Goal: Information Seeking & Learning: Learn about a topic

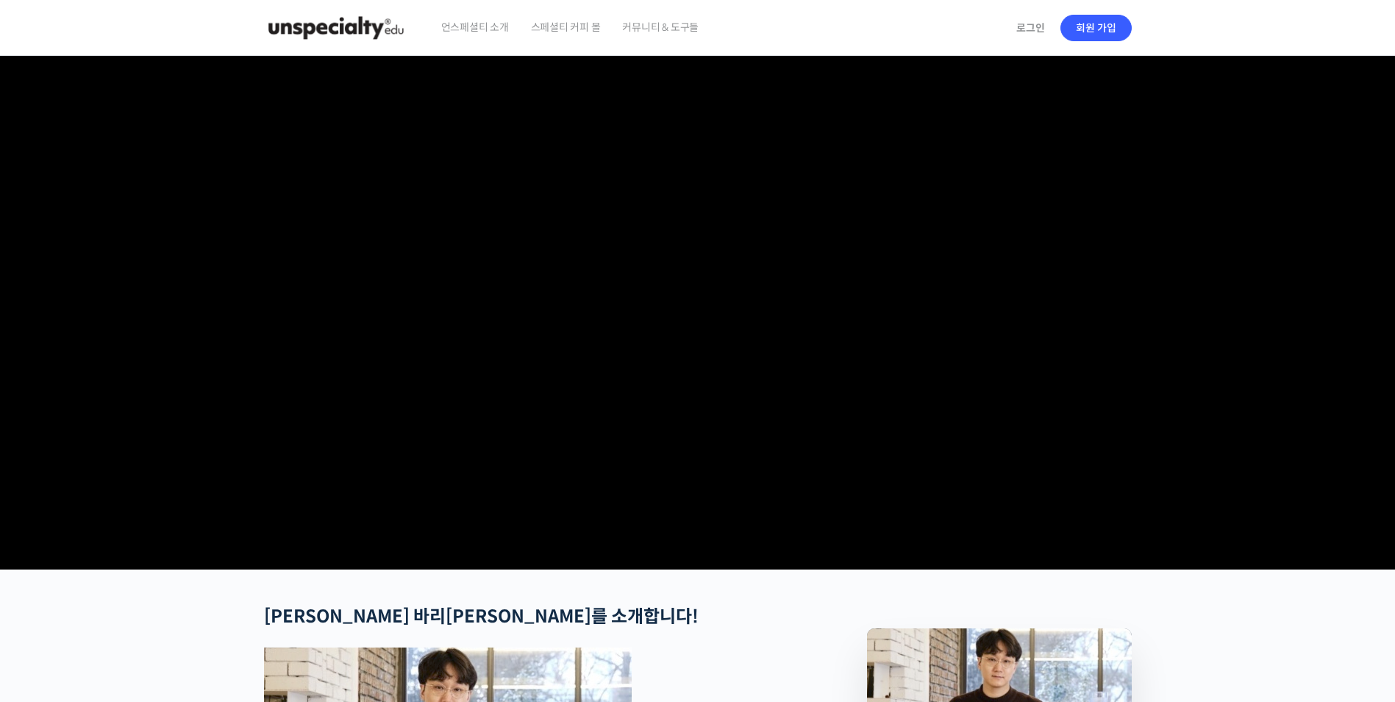
click at [382, 20] on img at bounding box center [336, 28] width 144 height 44
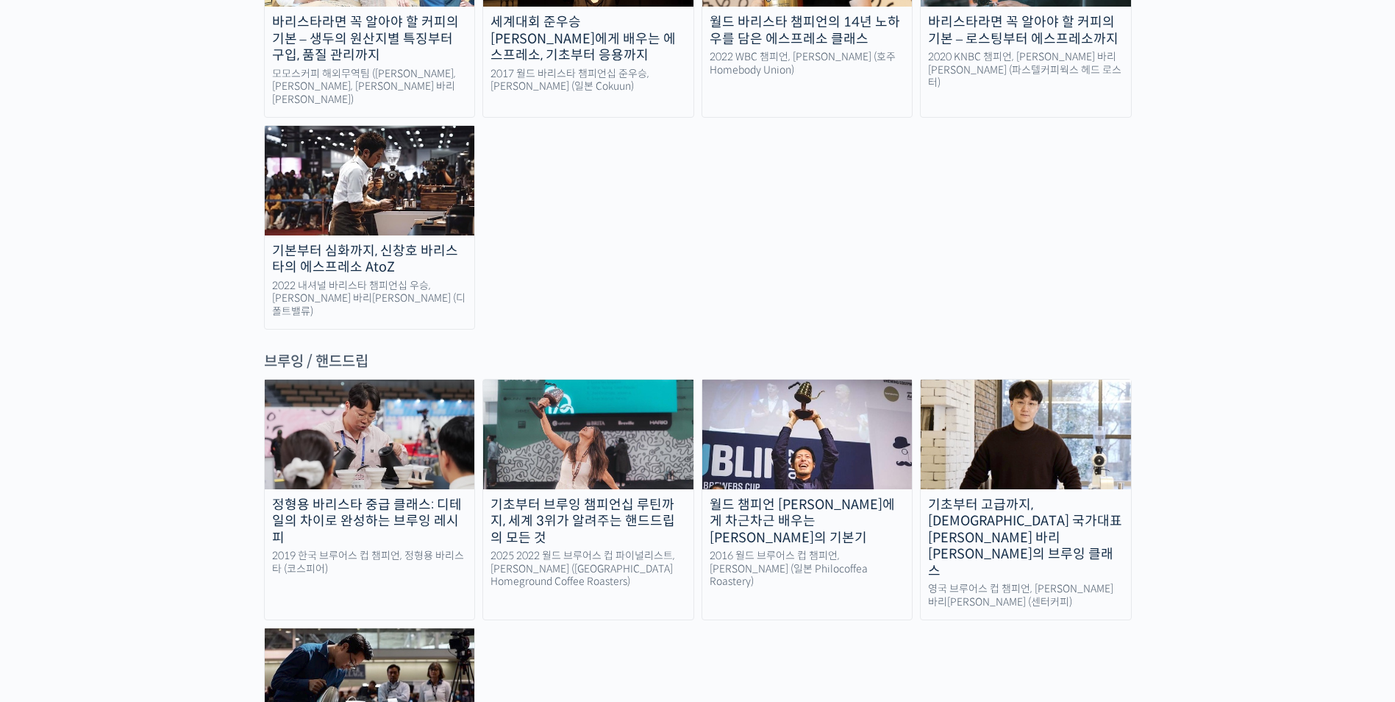
scroll to position [2721, 0]
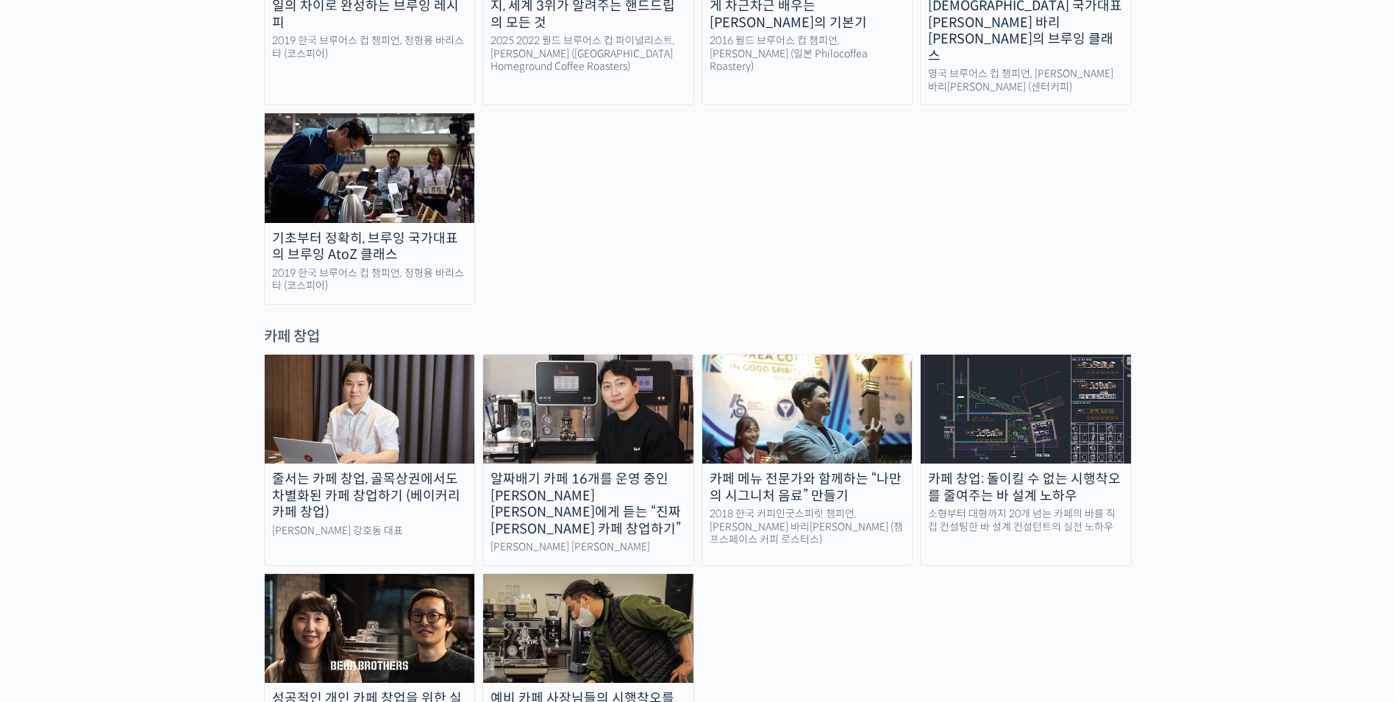
click at [810, 471] on div "카페 메뉴 전문가와 함께하는 “나만의 시그니처 음료” 만들기" at bounding box center [807, 487] width 210 height 33
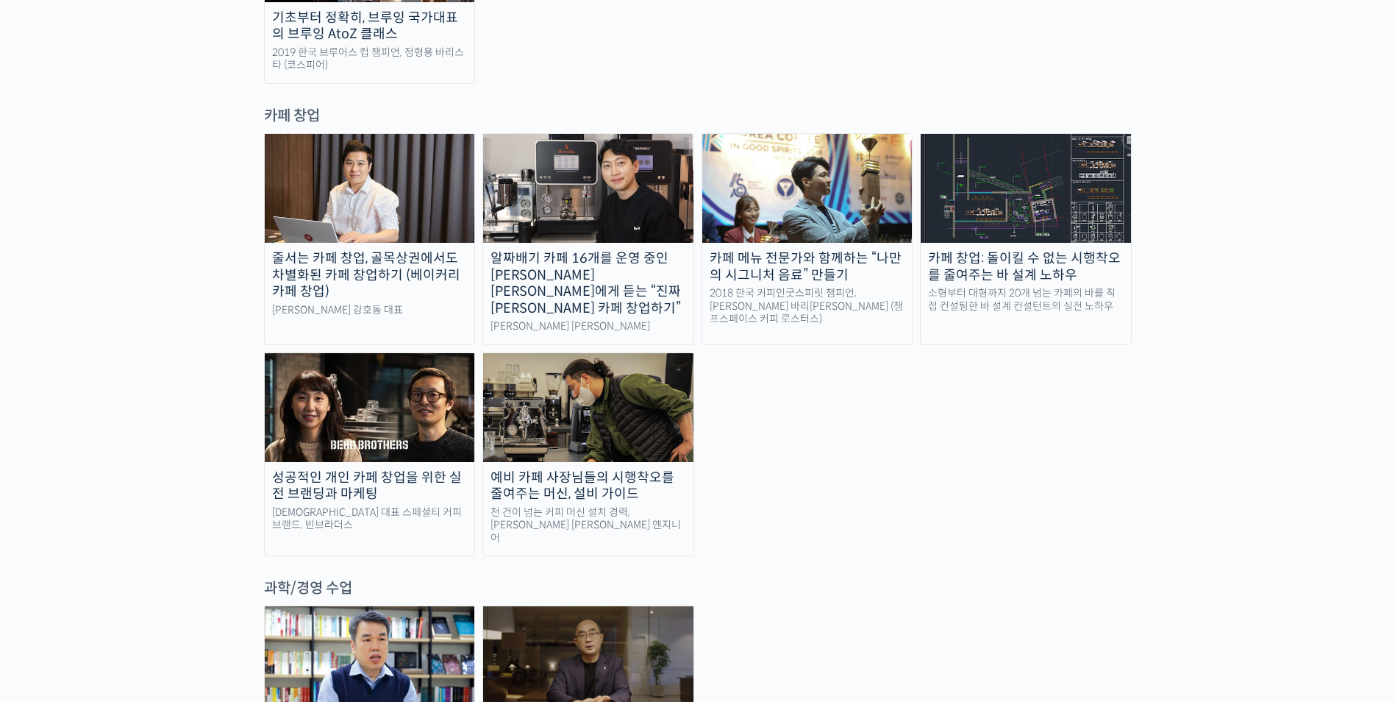
scroll to position [2794, 0]
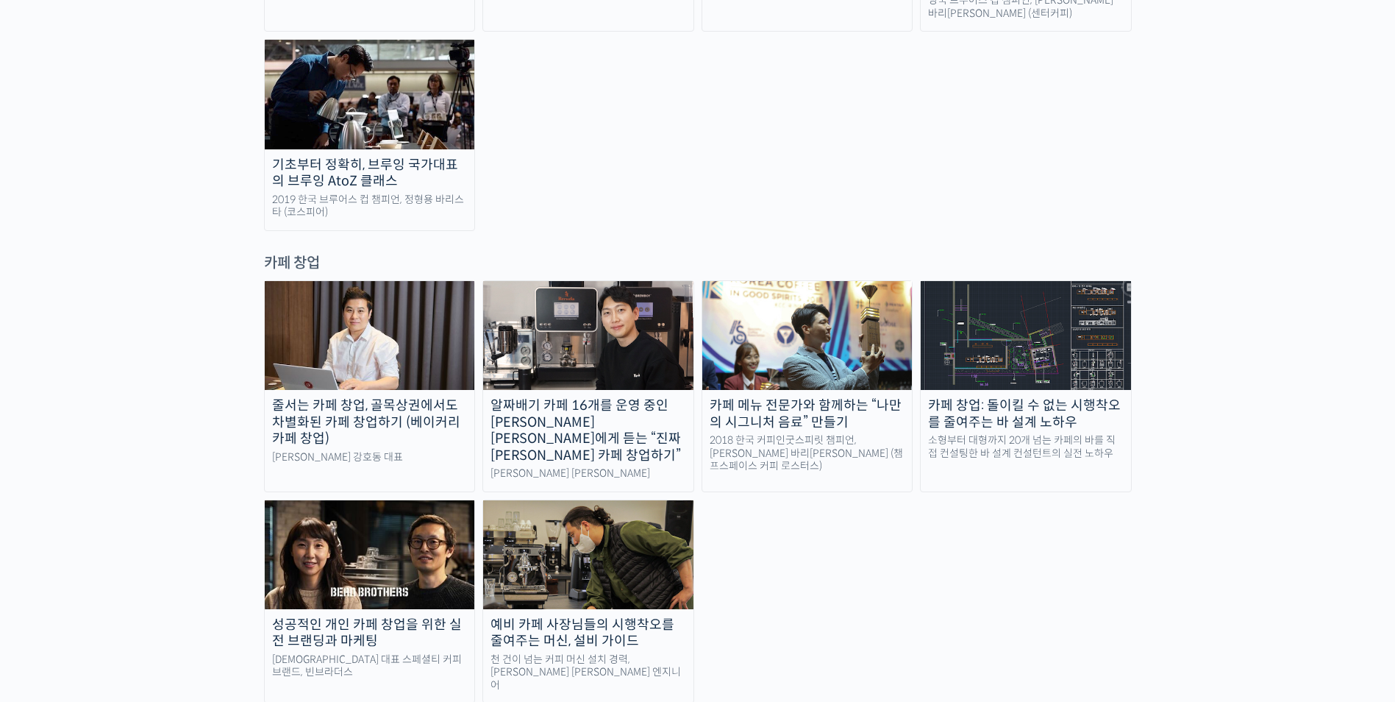
click at [435, 397] on div "줄서는 카페 창업, 골목상권에서도 차별화된 카페 창업하기 (베이커리 카페 창업)" at bounding box center [370, 422] width 210 height 50
click at [607, 397] on div "알짜배기 카페 16개를 운영 중인 안태환 대표에게 듣는 “진짜 돈 버는 카페 창업하기”" at bounding box center [588, 430] width 210 height 66
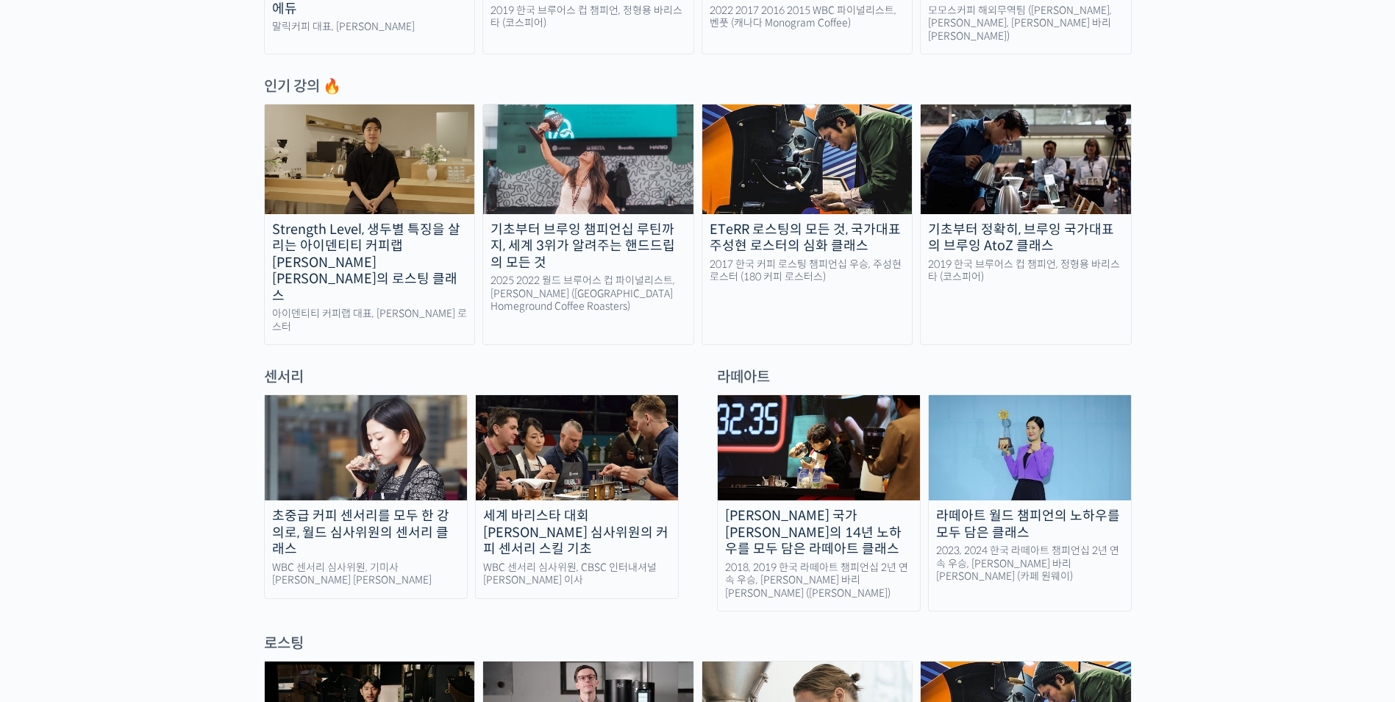
scroll to position [735, 0]
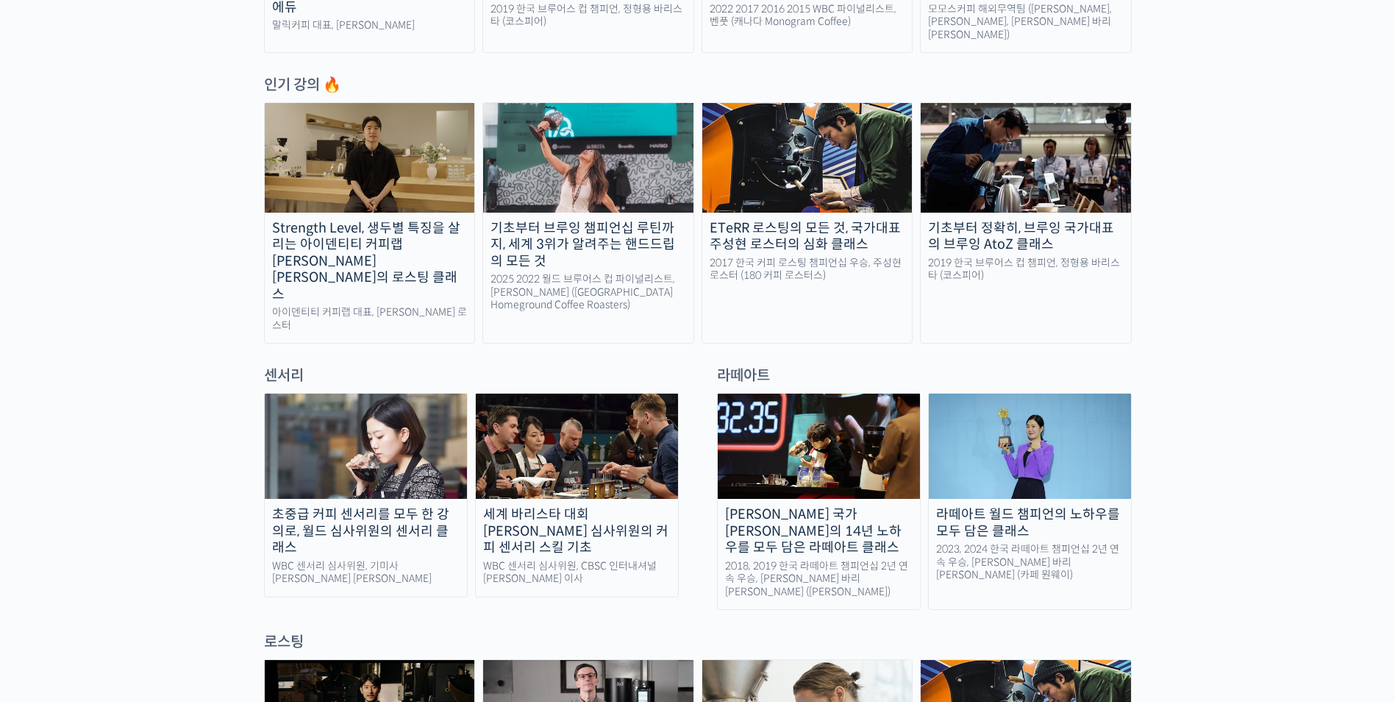
click at [1010, 506] on div "라떼아트 월드 챔피언의 노하우를 모두 담은 클래스" at bounding box center [1030, 522] width 202 height 33
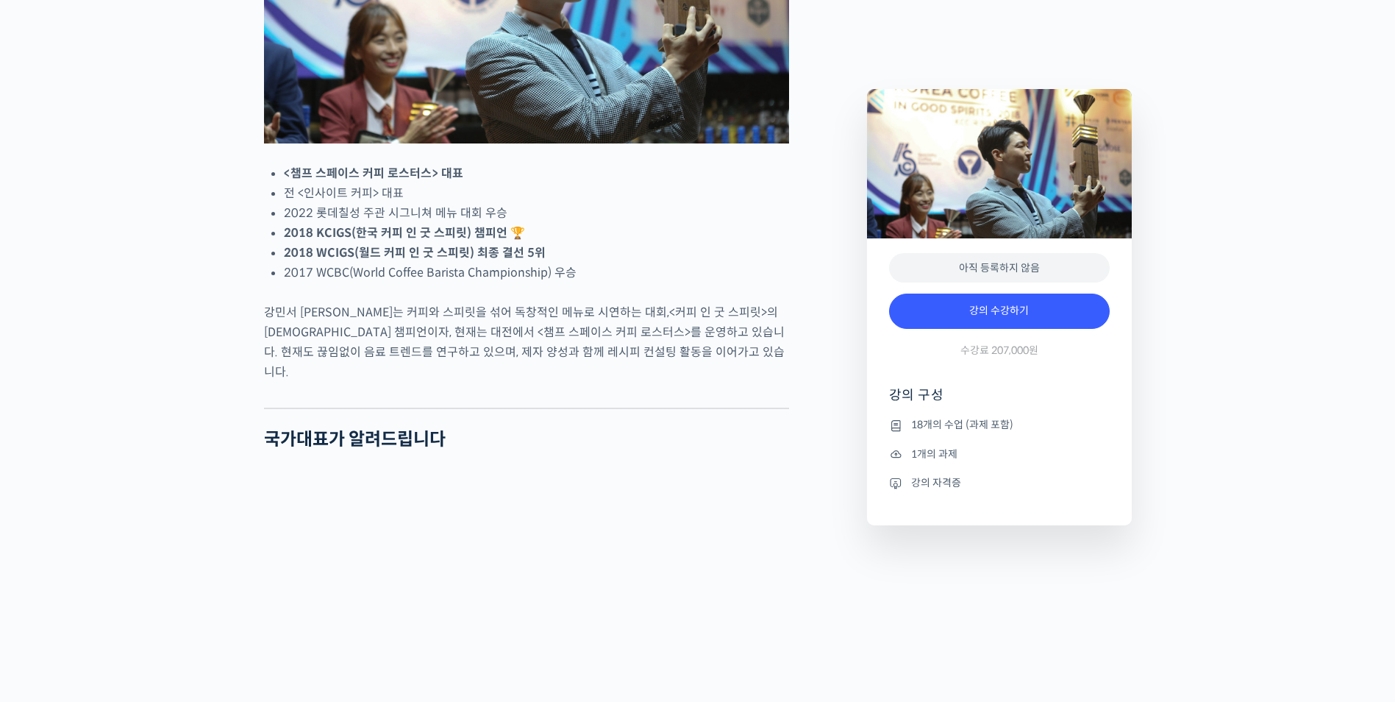
scroll to position [882, 0]
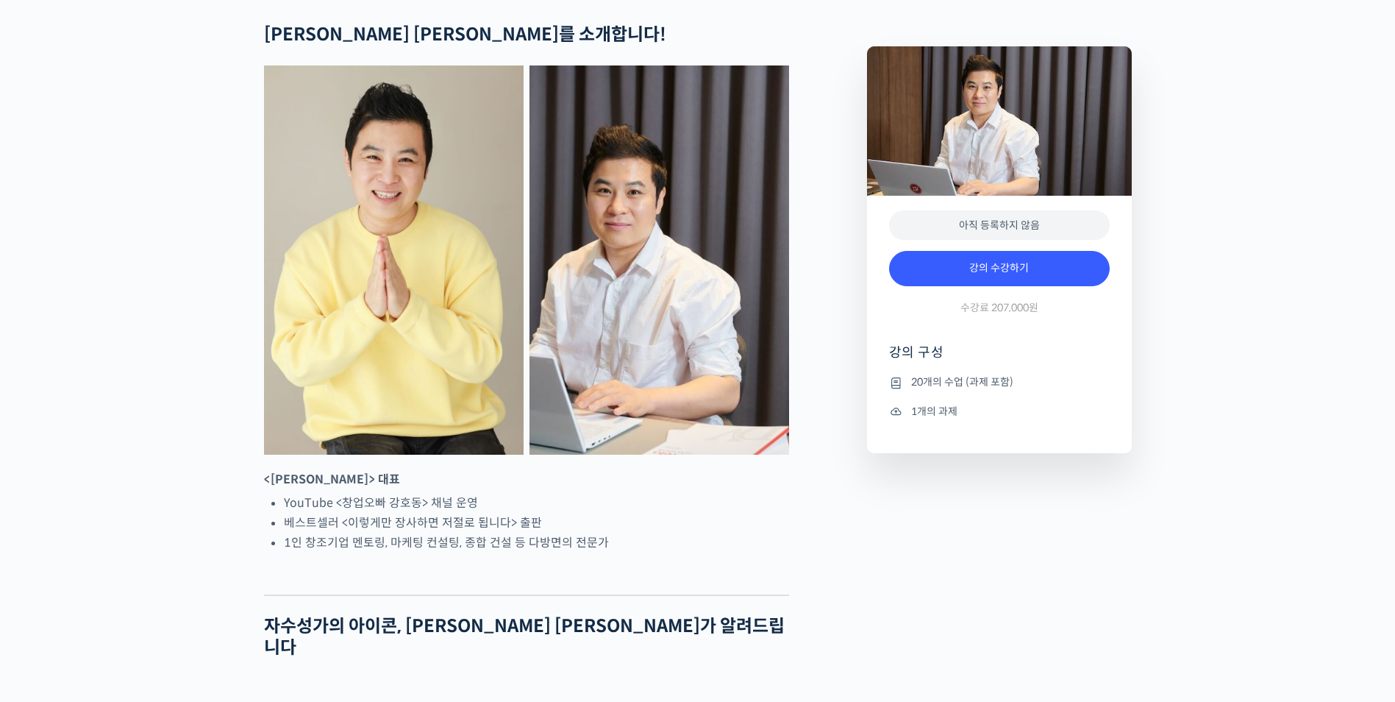
scroll to position [662, 0]
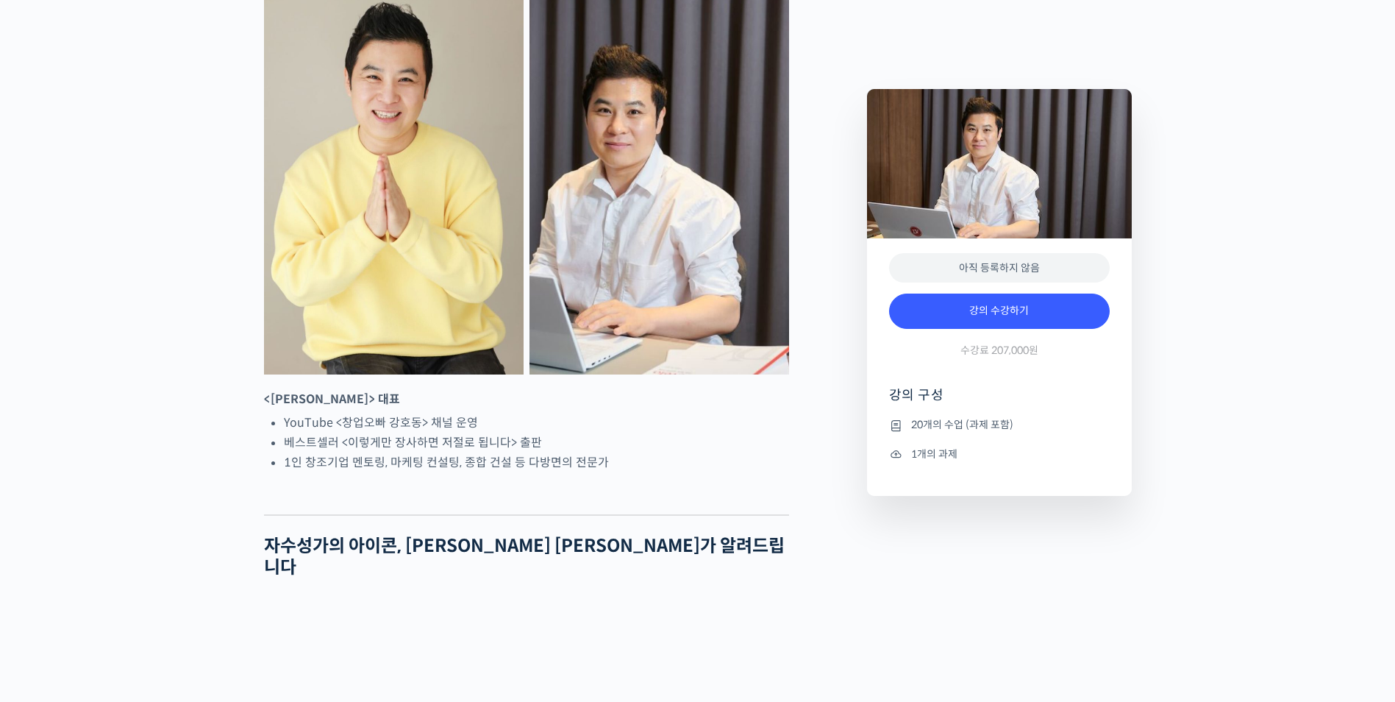
click at [470, 452] on li "베스트셀러 <이렇게만 장사하면 저절로 됩니다> 출판" at bounding box center [536, 442] width 505 height 20
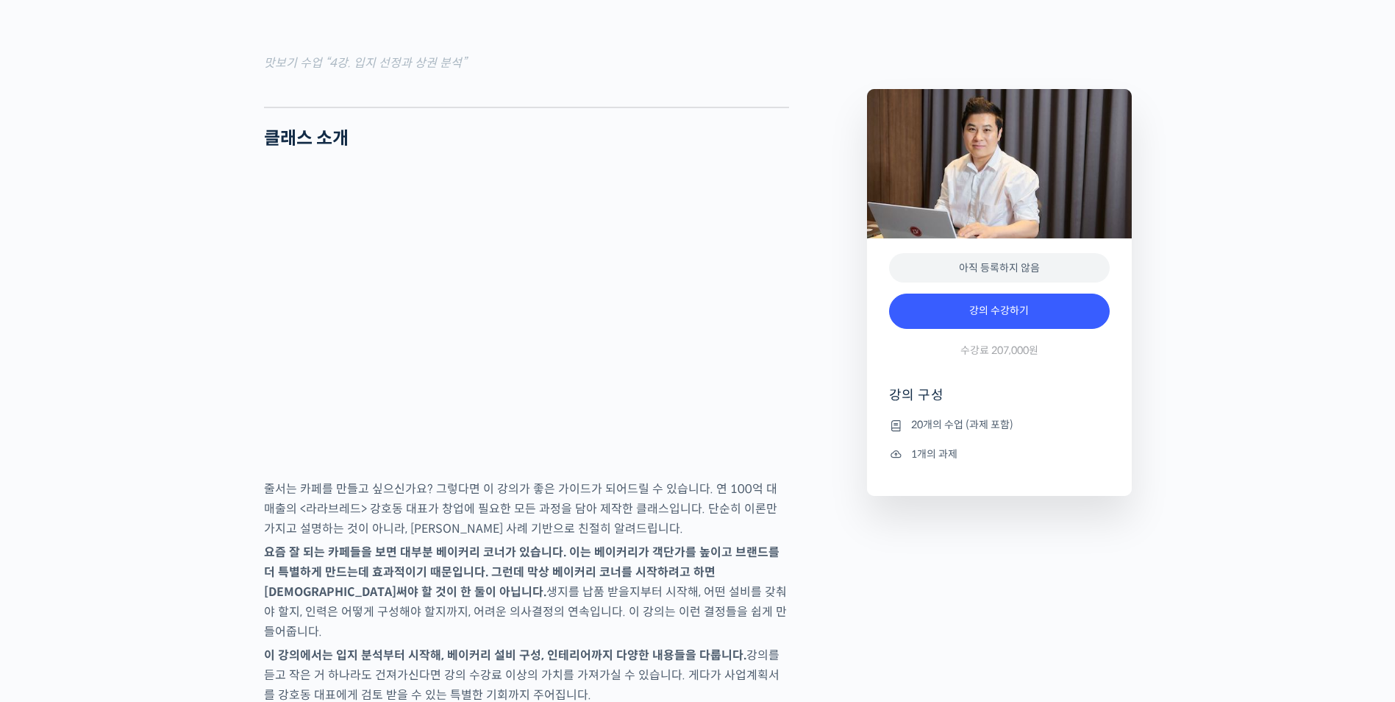
scroll to position [2059, 0]
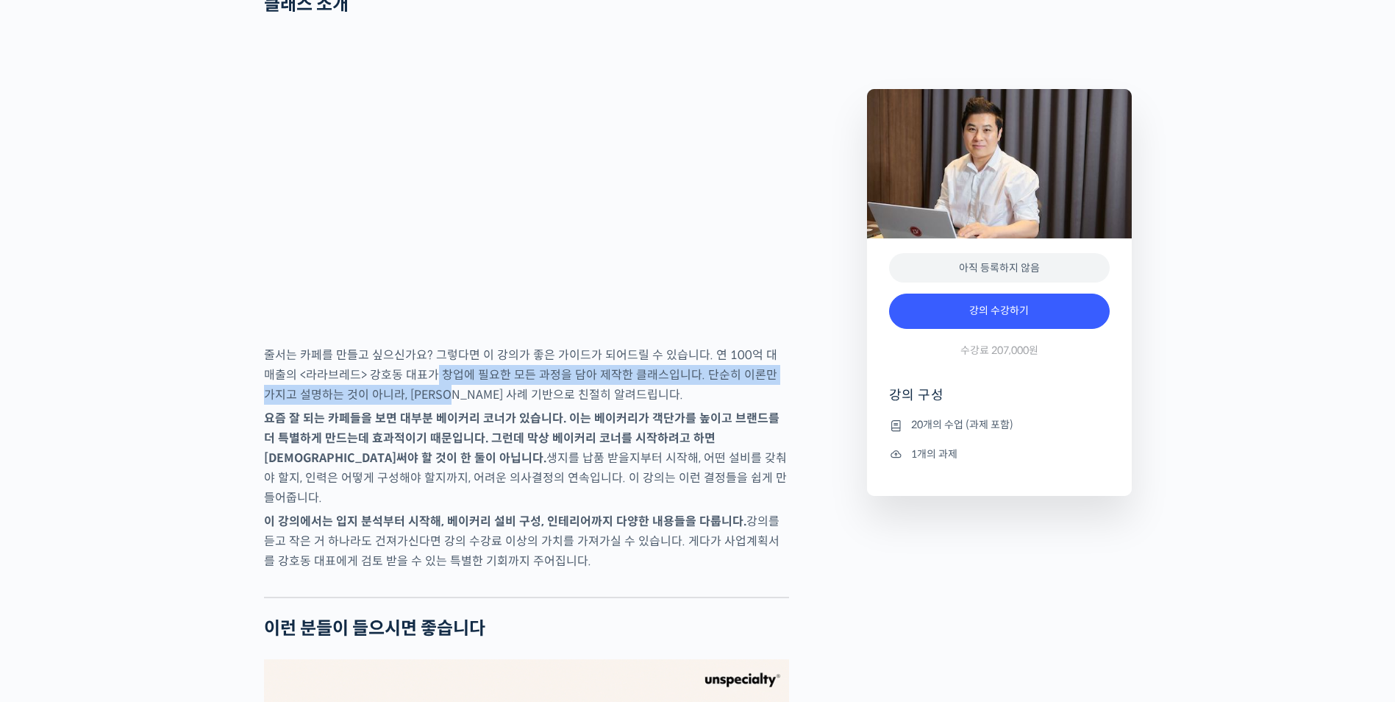
drag, startPoint x: 410, startPoint y: 401, endPoint x: 428, endPoint y: 433, distance: 36.9
click at [428, 404] on p "줄서는 카페를 만들고 싶으신가요? 그렇다면 이 강의가 좋은 가이드가 되어드릴 수 있습니다. 연 100억 대 매출의 <라라브레드> 강호동 대표가…" at bounding box center [526, 375] width 525 height 60
click at [424, 404] on p "줄서는 카페를 만들고 싶으신가요? 그렇다면 이 강의가 좋은 가이드가 되어드릴 수 있습니다. 연 100억 대 매출의 <라라브레드> 강호동 대표가…" at bounding box center [526, 375] width 525 height 60
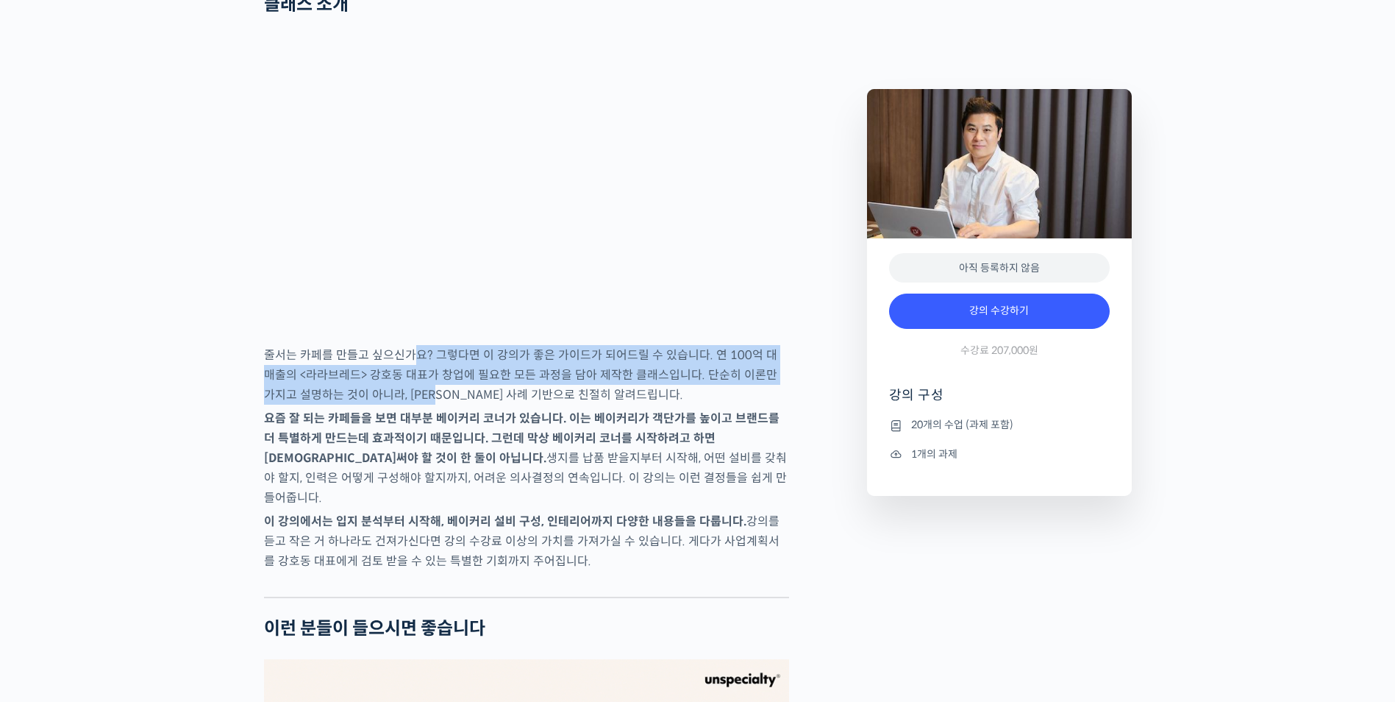
drag, startPoint x: 412, startPoint y: 435, endPoint x: 416, endPoint y: 392, distance: 42.9
click at [416, 392] on p "줄서는 카페를 만들고 싶으신가요? 그렇다면 이 강의가 좋은 가이드가 되어드릴 수 있습니다. 연 100억 대 매출의 <라라브레드> 강호동 대표가…" at bounding box center [526, 375] width 525 height 60
drag, startPoint x: 410, startPoint y: 391, endPoint x: 411, endPoint y: 429, distance: 38.3
click at [411, 404] on p "줄서는 카페를 만들고 싶으신가요? 그렇다면 이 강의가 좋은 가이드가 되어드릴 수 있습니다. 연 100억 대 매출의 <라라브레드> 강호동 대표가…" at bounding box center [526, 375] width 525 height 60
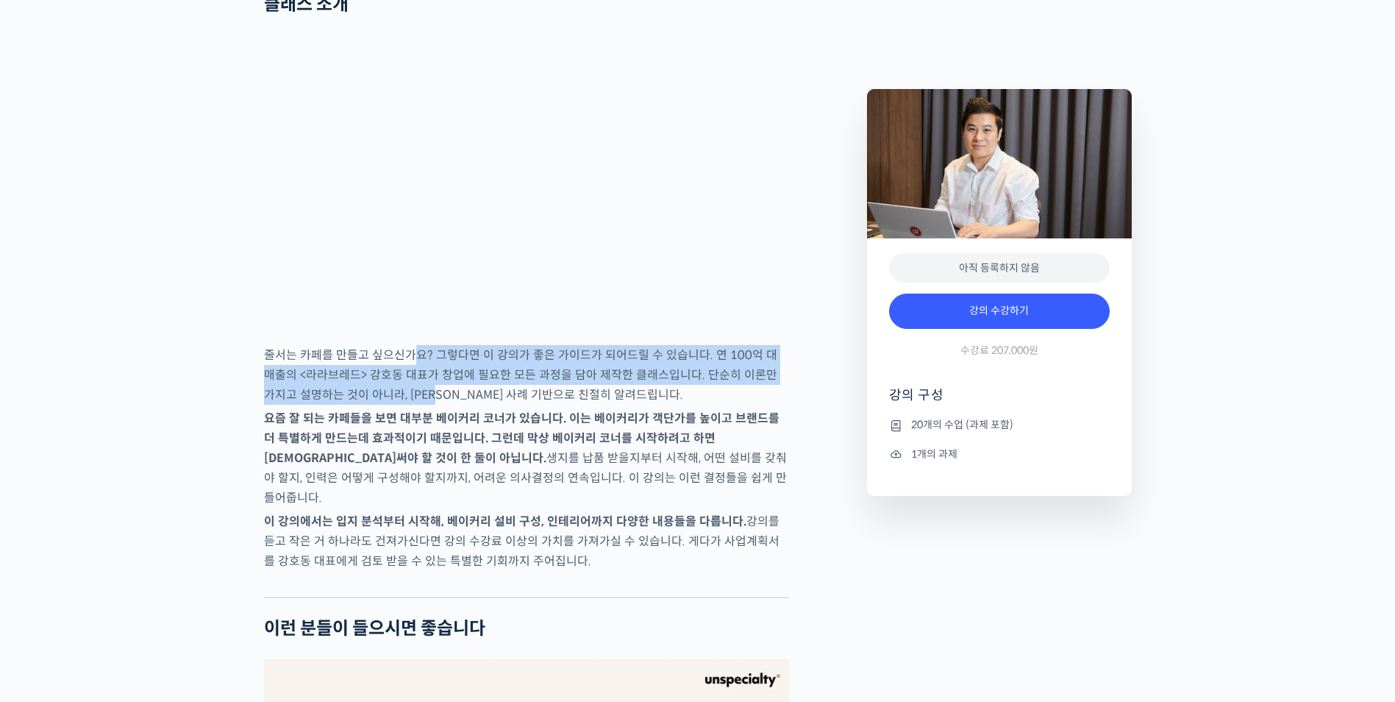
click at [408, 404] on p "줄서는 카페를 만들고 싶으신가요? 그렇다면 이 강의가 좋은 가이드가 되어드릴 수 있습니다. 연 100억 대 매출의 <라라브레드> 강호동 대표가…" at bounding box center [526, 375] width 525 height 60
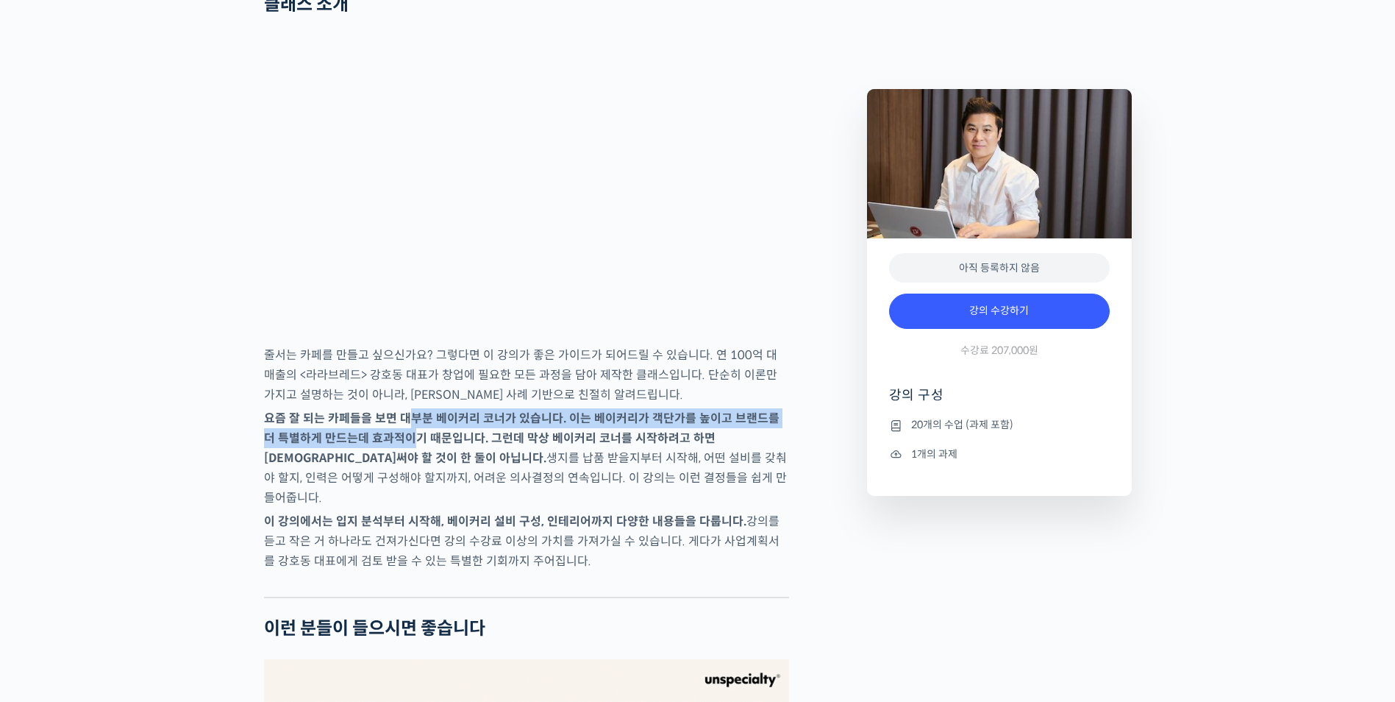
drag, startPoint x: 403, startPoint y: 449, endPoint x: 402, endPoint y: 467, distance: 17.7
click at [402, 465] on strong "요즘 잘 되는 카페들을 보면 대부분 베이커리 코너가 있습니다. 이는 베이커리가 객단가를 높이고 브랜드를 더 특별하게 만드는데 효과적이기 때문입…" at bounding box center [521, 437] width 515 height 55
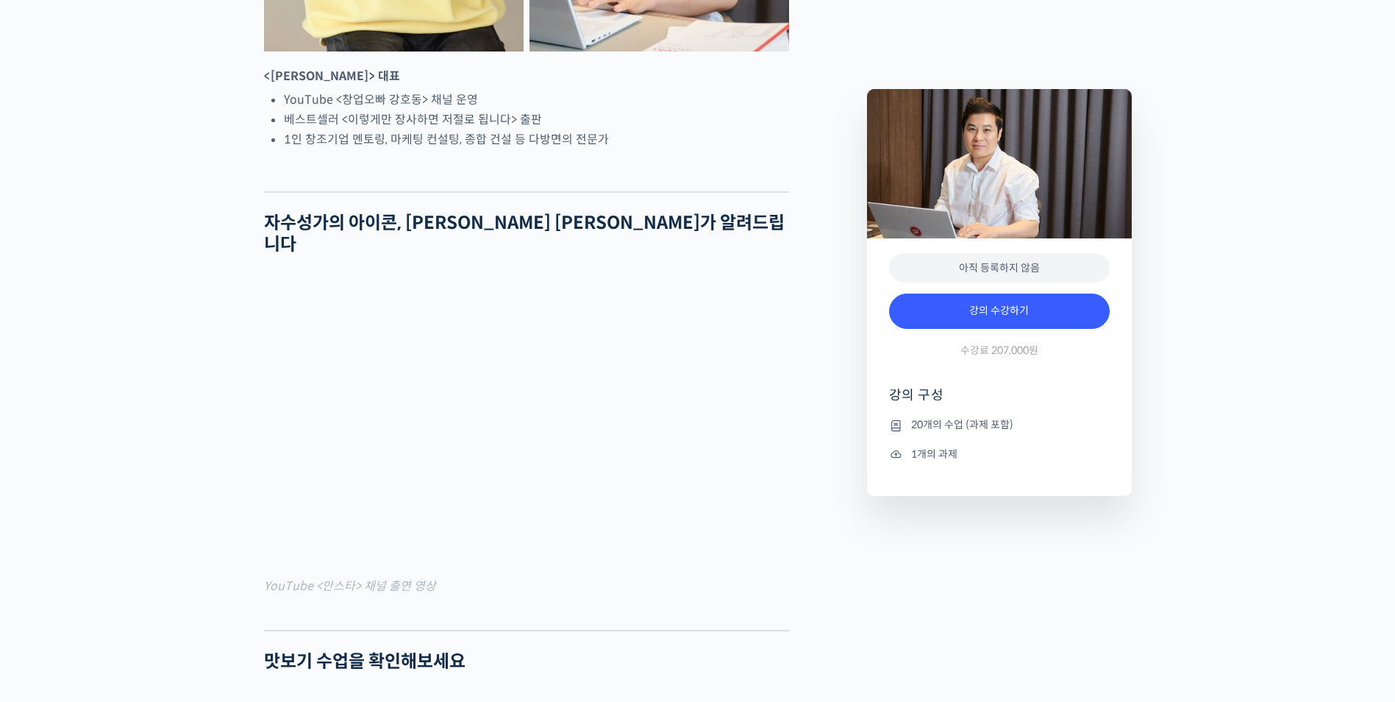
scroll to position [882, 0]
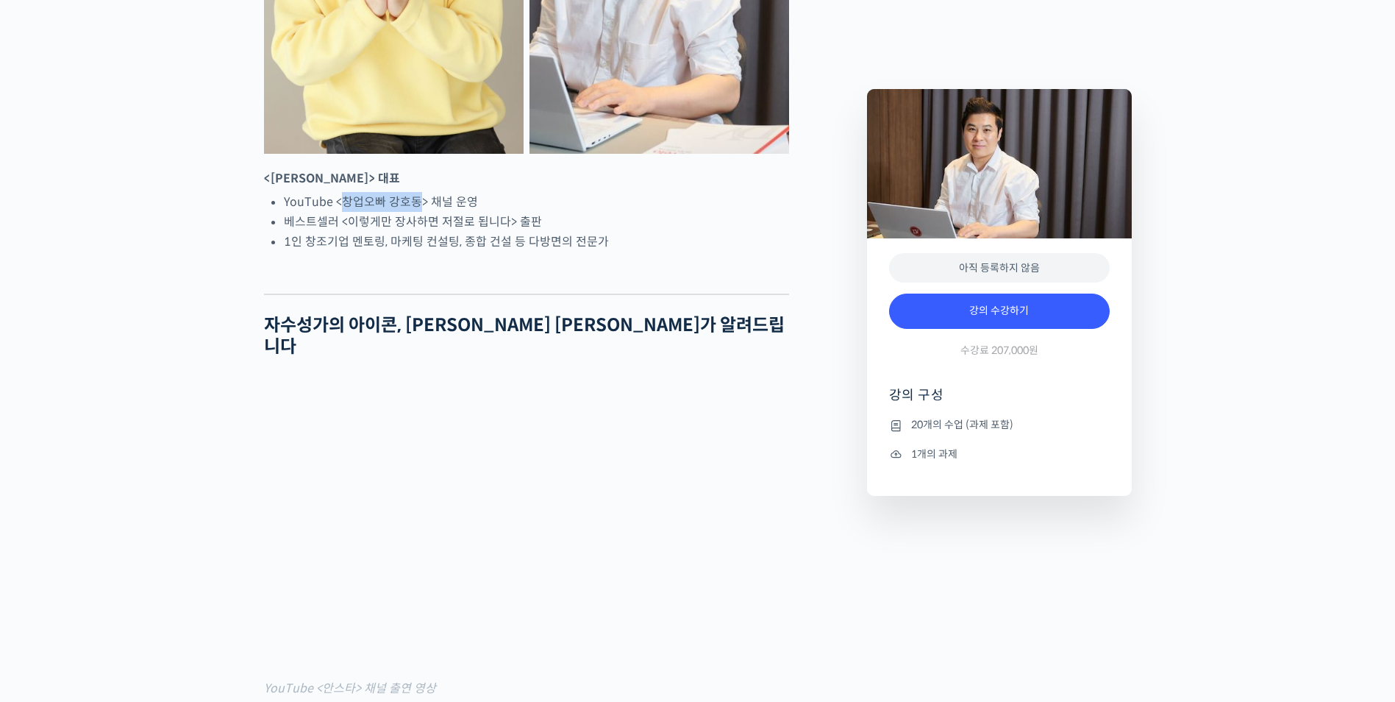
drag, startPoint x: 419, startPoint y: 258, endPoint x: 345, endPoint y: 254, distance: 74.4
click at [345, 212] on li "YouTube <창업오빠 강호동> 채널 운영" at bounding box center [536, 202] width 505 height 20
copy li "창업오빠 강호동"
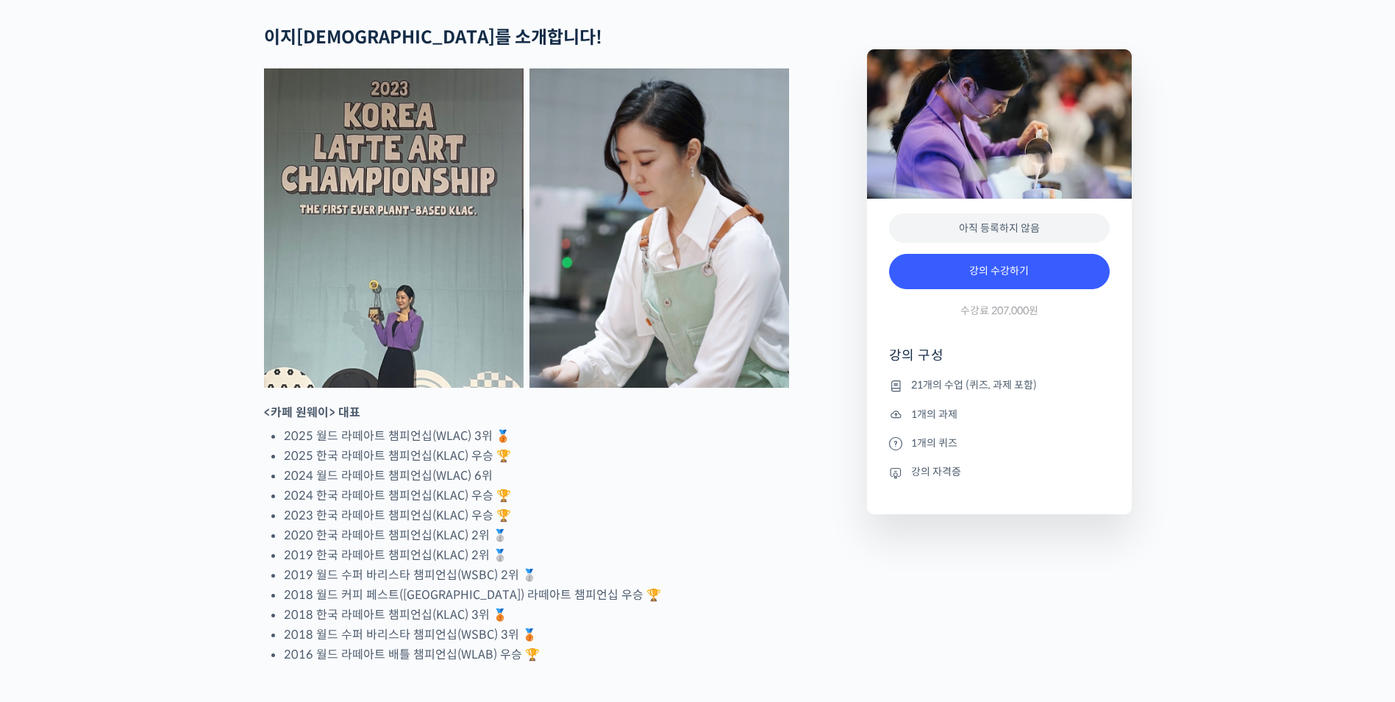
scroll to position [662, 0]
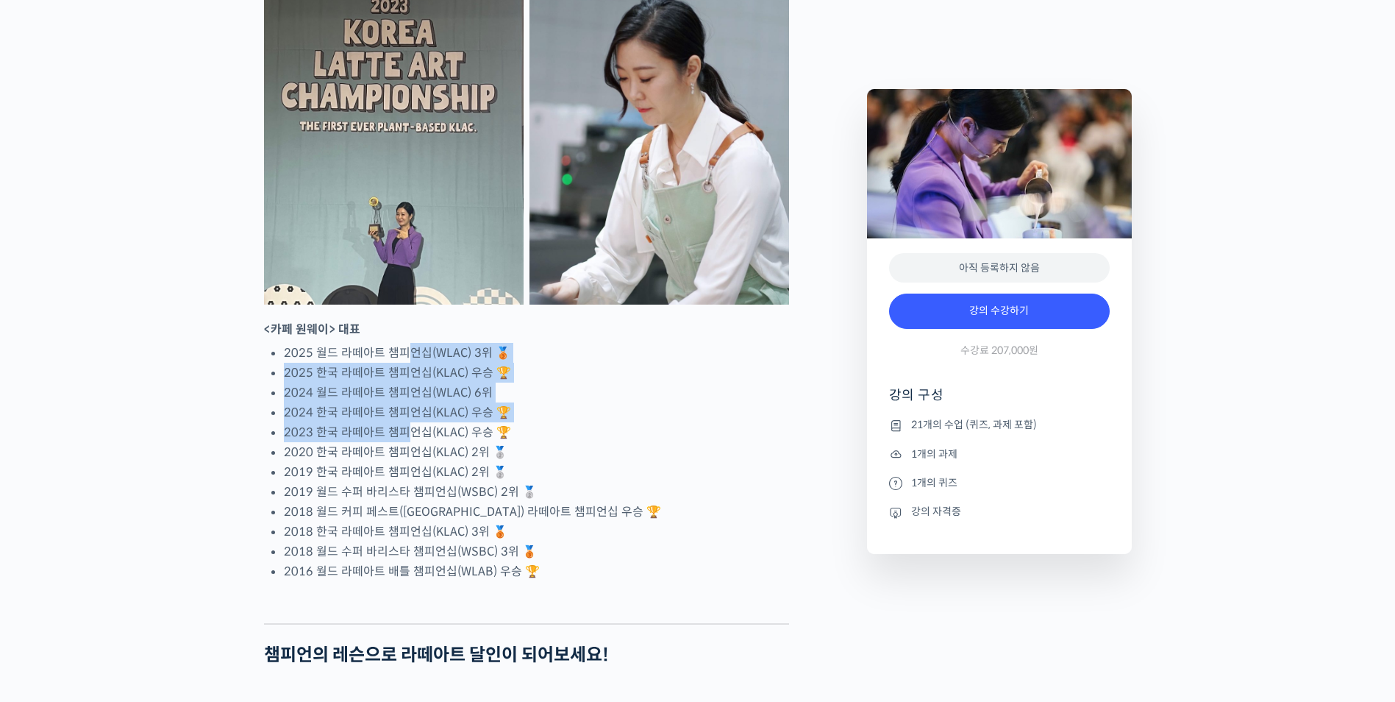
drag, startPoint x: 407, startPoint y: 408, endPoint x: 405, endPoint y: 482, distance: 74.3
click at [407, 481] on ul "2025 월드 라떼아트 챔피언십(WLAC) 3위 🥉 2025 한국 라떼아트 챔피언십(KLAC) 우승 🏆 2024 월드 라떼아트 챔피언십(WLA…" at bounding box center [536, 462] width 505 height 238
drag, startPoint x: 405, startPoint y: 482, endPoint x: 400, endPoint y: 493, distance: 11.5
click at [400, 442] on li "2023 한국 라떼아트 챔피언십(KLAC) 우승 🏆" at bounding box center [536, 432] width 505 height 20
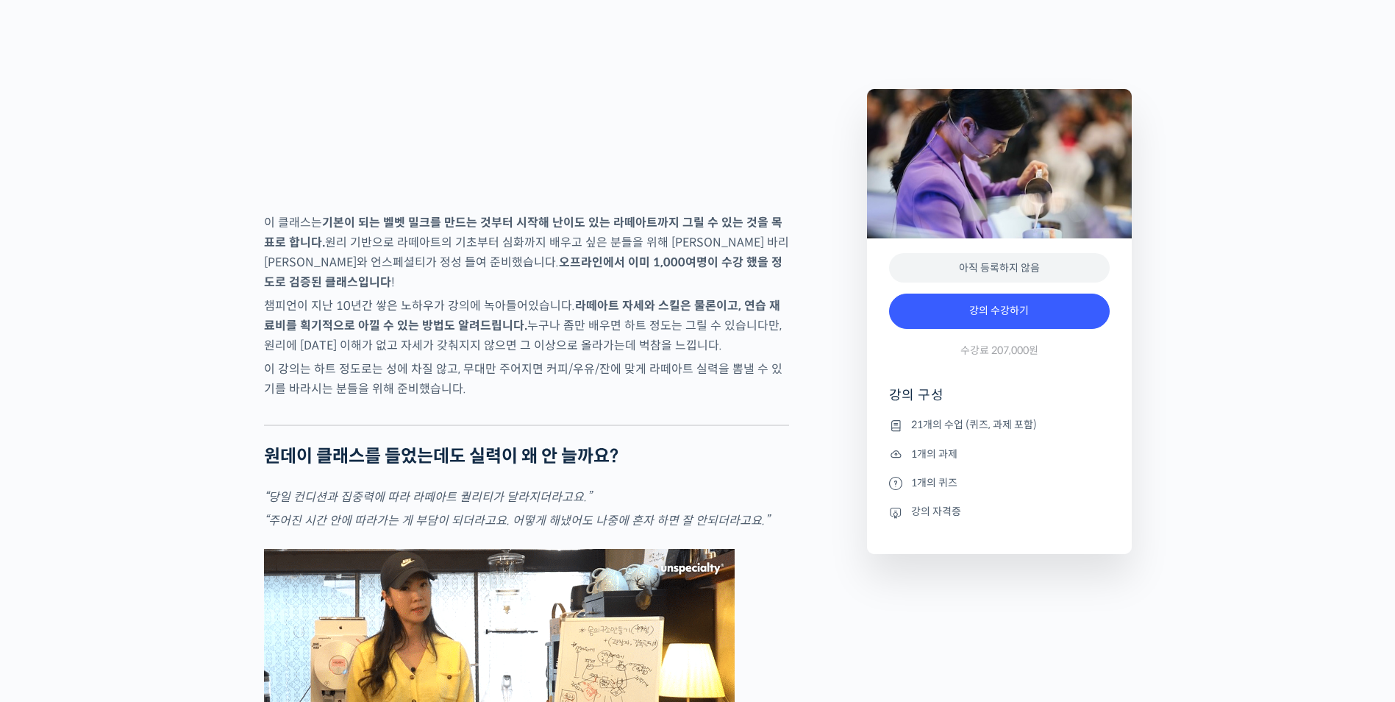
scroll to position [2280, 0]
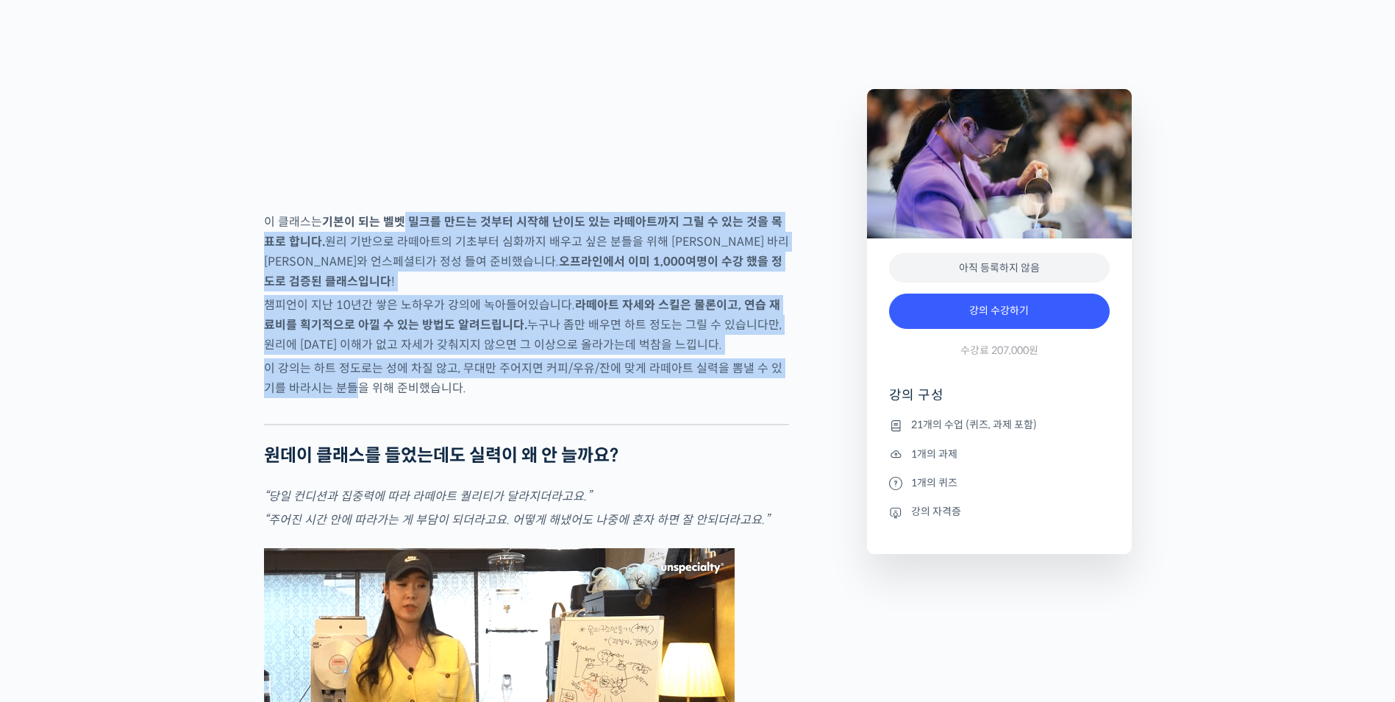
drag, startPoint x: 346, startPoint y: 421, endPoint x: 401, endPoint y: 282, distance: 149.5
click at [401, 249] on strong "기본이 되는 벨벳 밀크를 만드는 것부터 시작해 난이도 있는 라떼아트까지 그릴 수 있는 것을 목표로 합니다." at bounding box center [523, 231] width 518 height 35
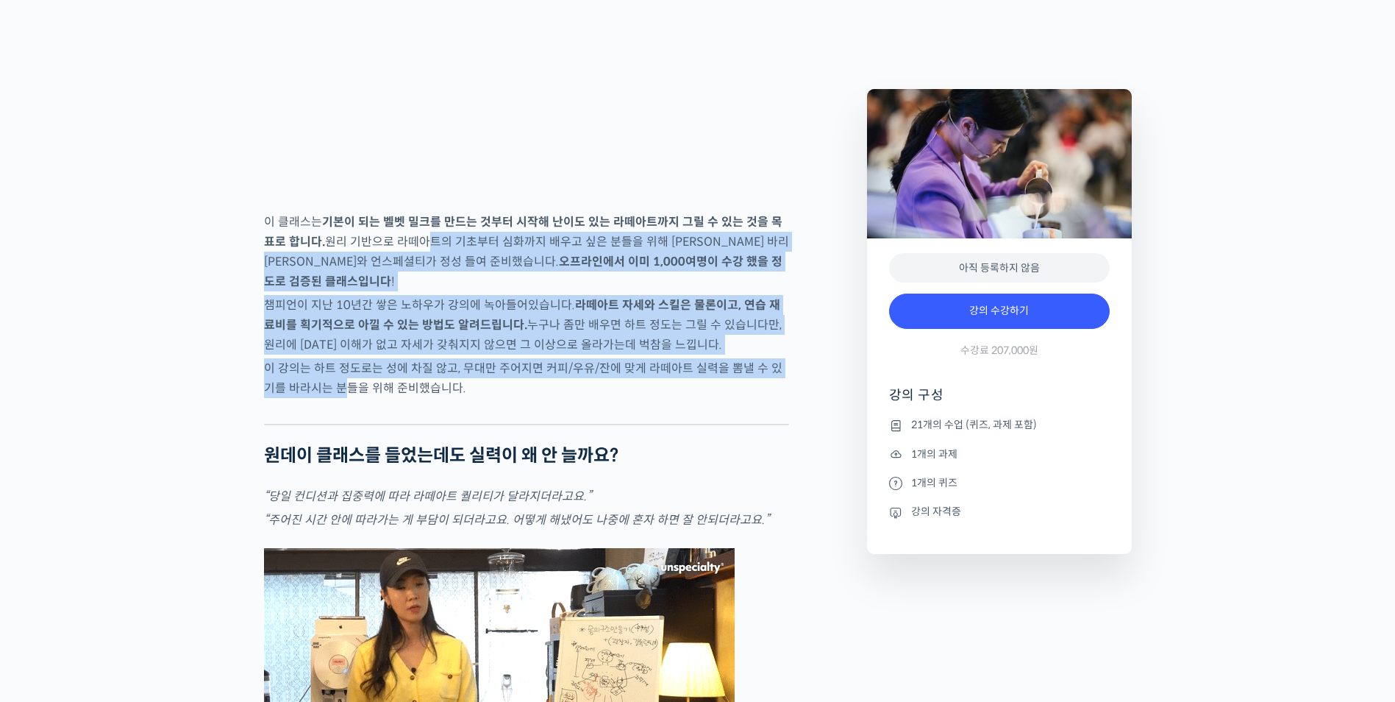
drag, startPoint x: 420, startPoint y: 302, endPoint x: 339, endPoint y: 426, distance: 147.7
click at [339, 398] on p "이 강의는 하트 정도로는 성에 차질 않고, 무대만 주어지면 커피/우유/잔에 맞게 라떼아트 실력을 뽐낼 수 있기를 바라시는 분들을 위해 준비했습…" at bounding box center [526, 378] width 525 height 40
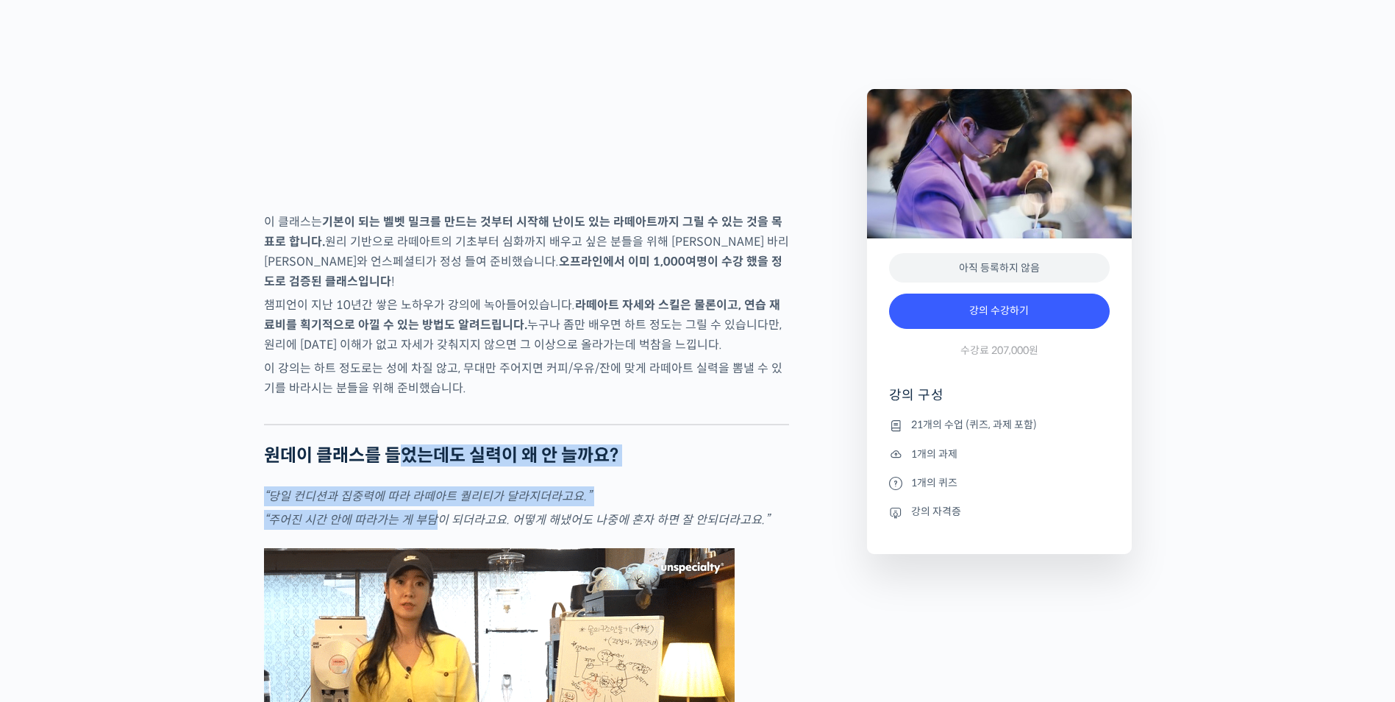
drag, startPoint x: 403, startPoint y: 484, endPoint x: 437, endPoint y: 549, distance: 73.0
click at [436, 527] on em "“주어진 시간 안에 따라가는 게 부담이 되더라고요. 어떻게 해냈어도 나중에 혼자 하면 잘 안되더라고요.”" at bounding box center [516, 519] width 505 height 15
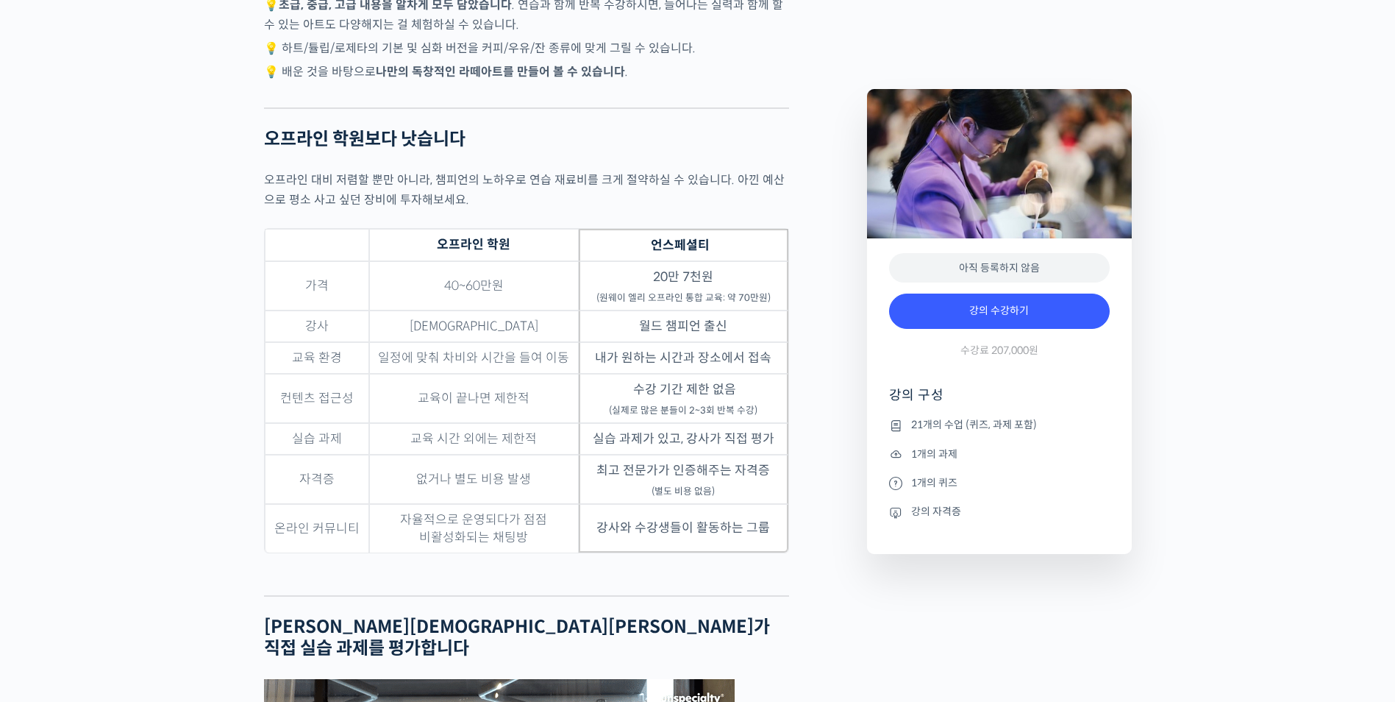
scroll to position [4559, 0]
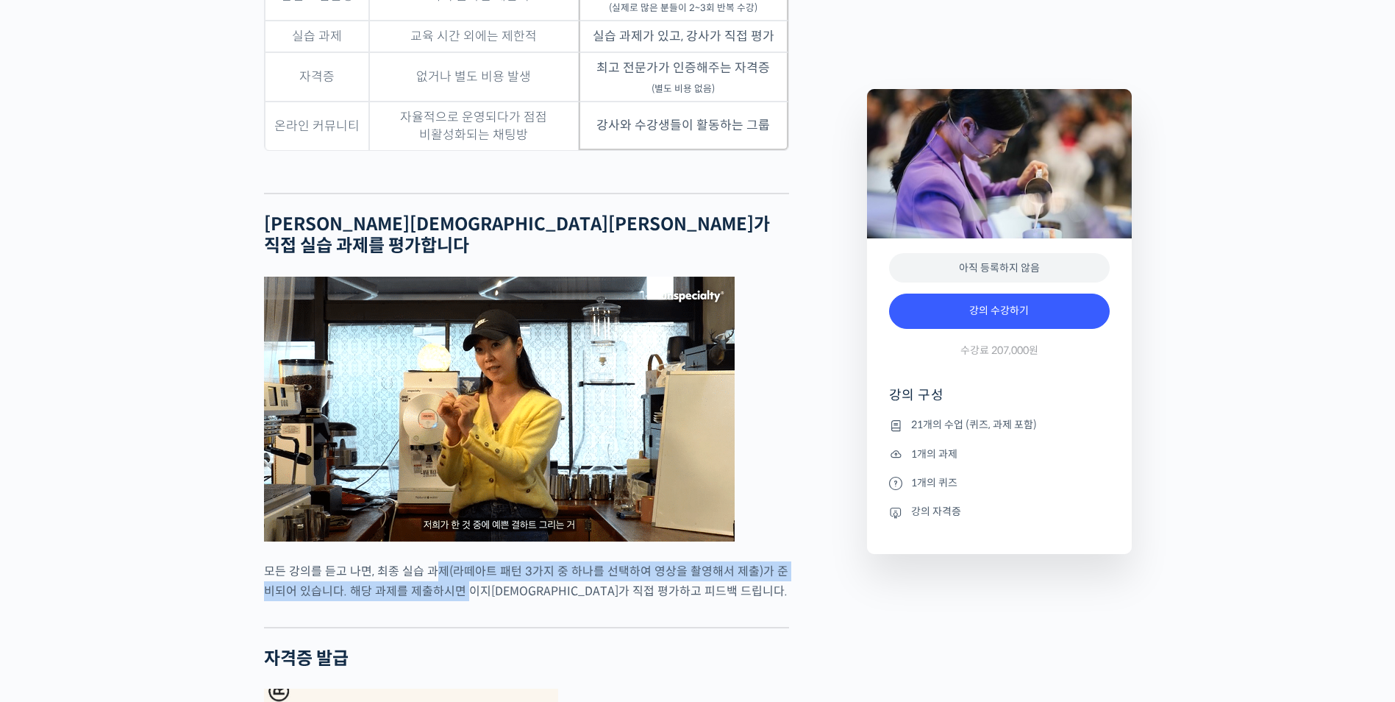
drag, startPoint x: 438, startPoint y: 543, endPoint x: 455, endPoint y: 559, distance: 22.9
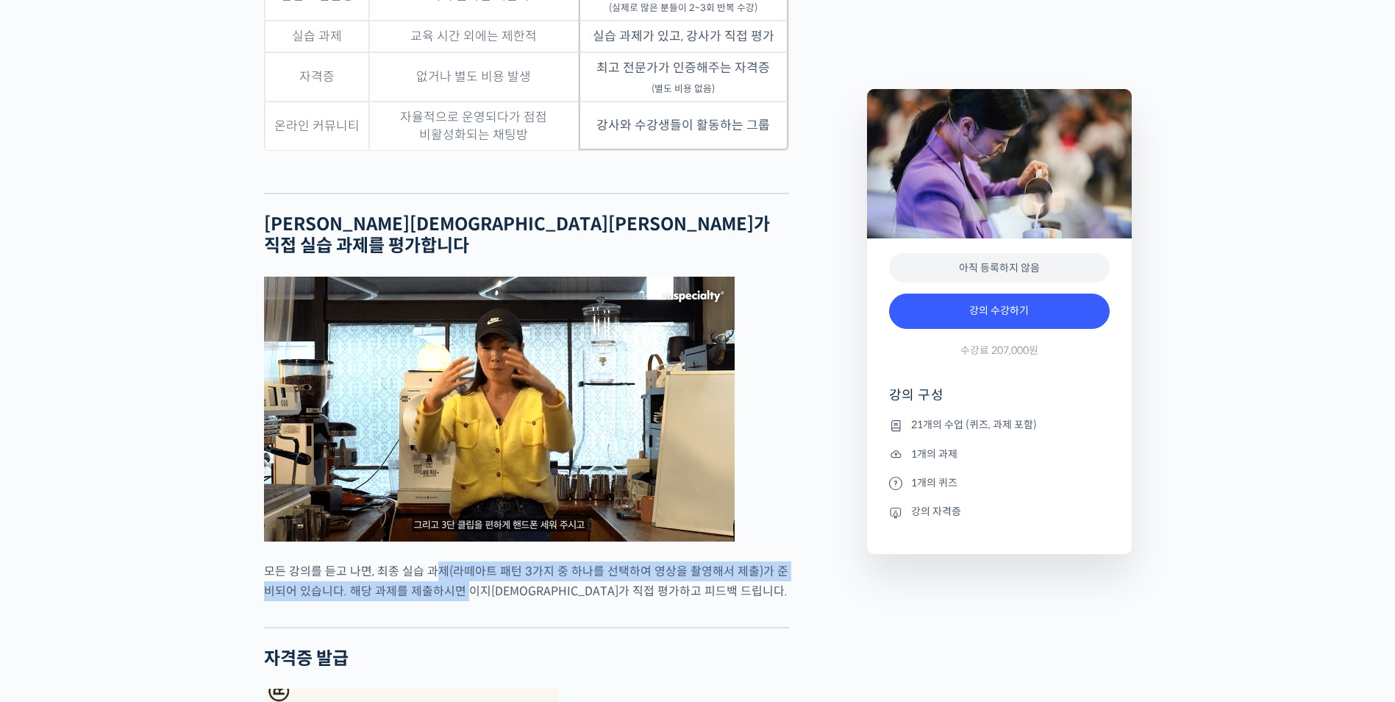
click at [455, 561] on p "모든 강의를 듣고 나면, 최종 실습 과제(라떼아트 패턴 3가지 중 하나를 선택하여 영상을 촬영해서 제출)가 준비되어 있습니다. 해당 과제를 제…" at bounding box center [526, 581] width 525 height 40
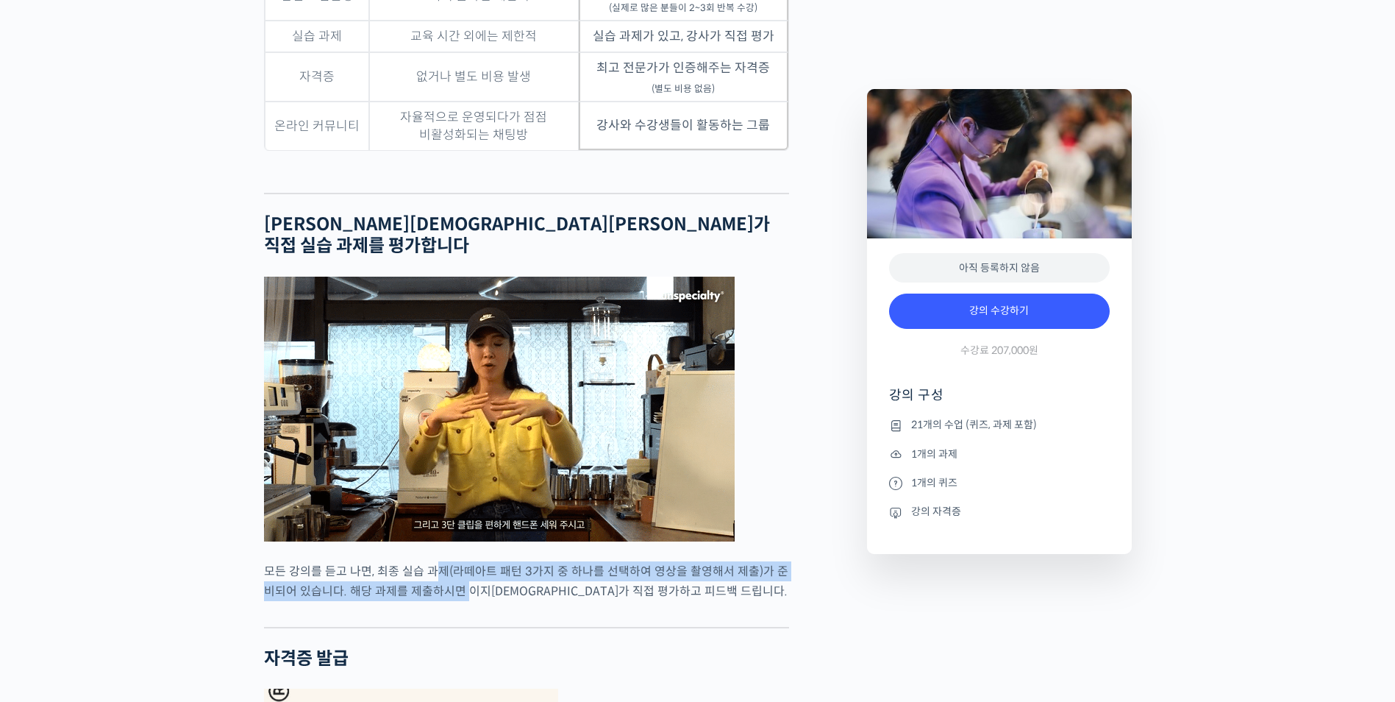
click at [455, 561] on p "모든 강의를 듣고 나면, 최종 실습 과제(라떼아트 패턴 3가지 중 하나를 선택하여 영상을 촬영해서 제출)가 준비되어 있습니다. 해당 과제를 제…" at bounding box center [526, 581] width 525 height 40
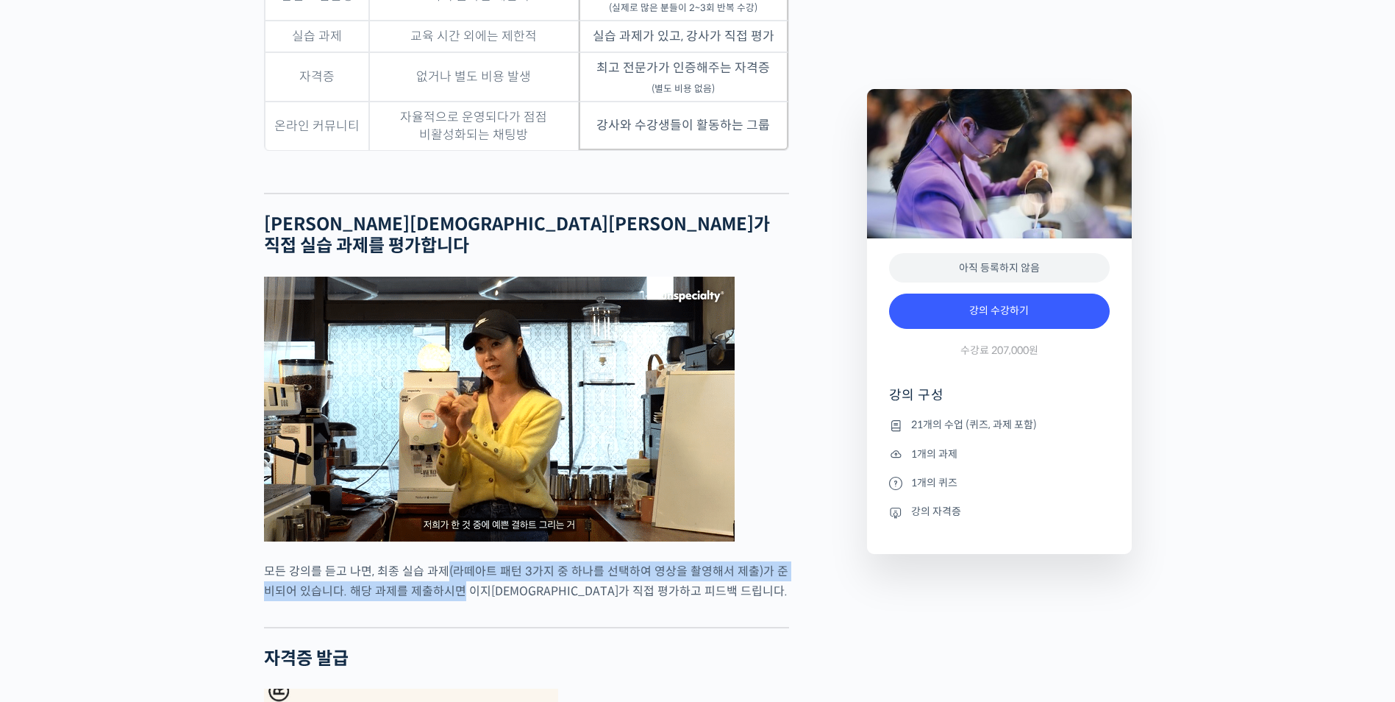
drag, startPoint x: 450, startPoint y: 562, endPoint x: 442, endPoint y: 543, distance: 20.1
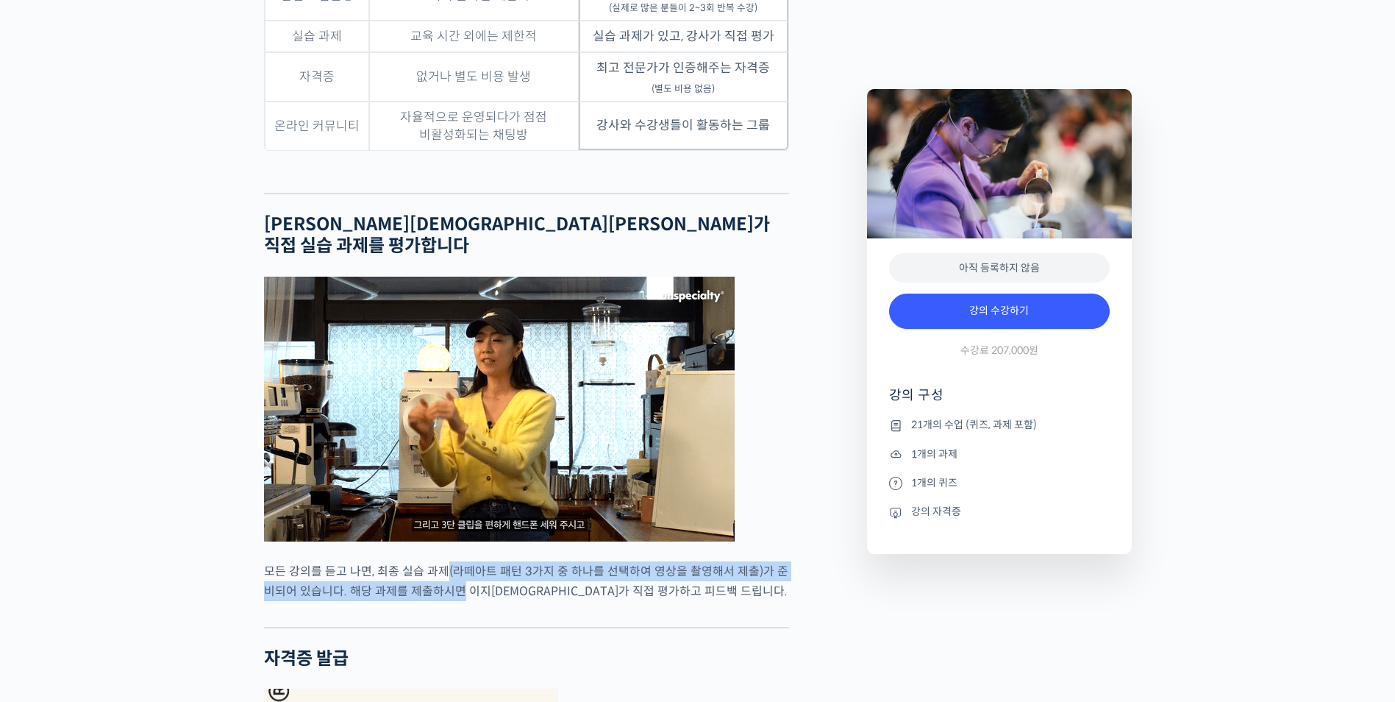
click at [442, 561] on p "모든 강의를 듣고 나면, 최종 실습 과제(라떼아트 패턴 3가지 중 하나를 선택하여 영상을 촬영해서 제출)가 준비되어 있습니다. 해당 과제를 제…" at bounding box center [526, 581] width 525 height 40
